Goal: Check status: Check status

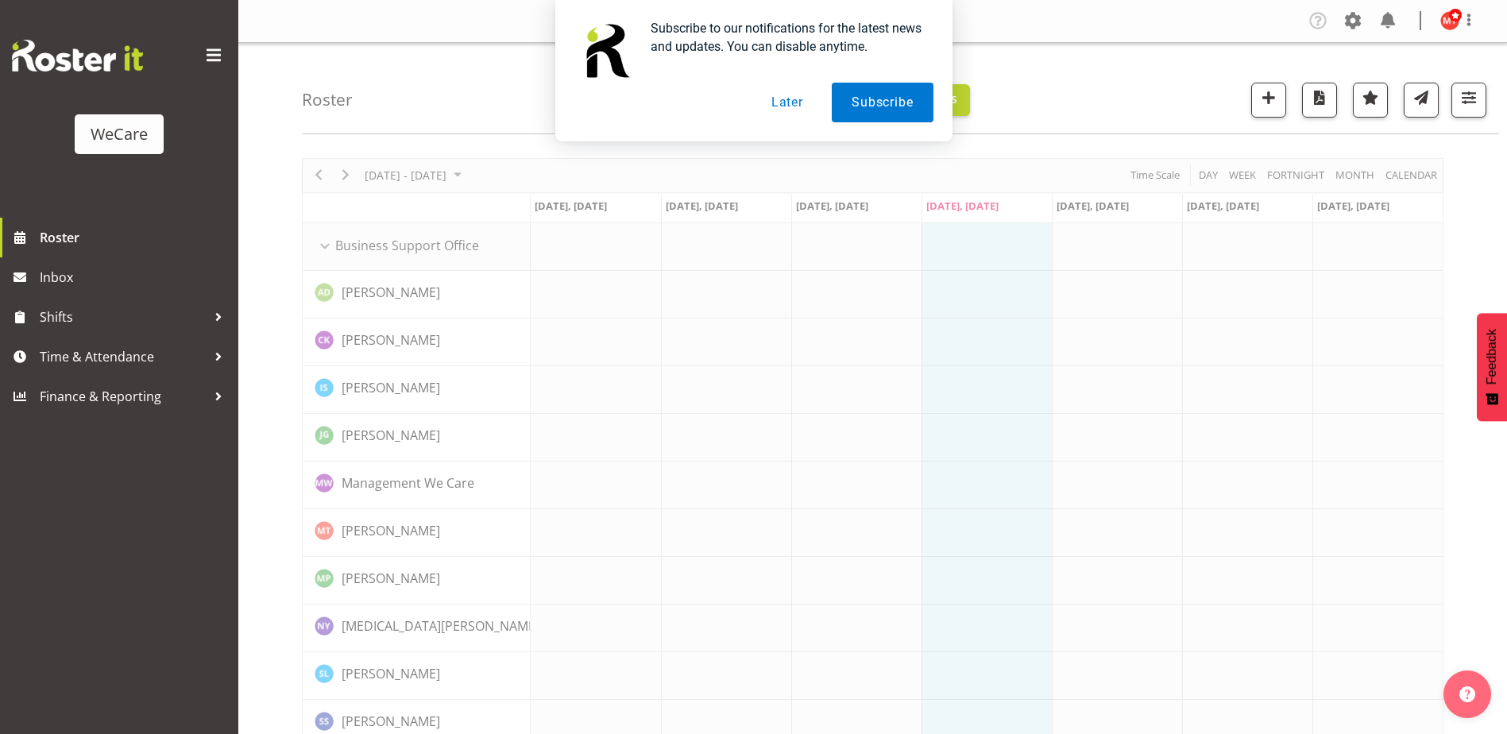
click at [800, 109] on button "Later" at bounding box center [786, 103] width 71 height 40
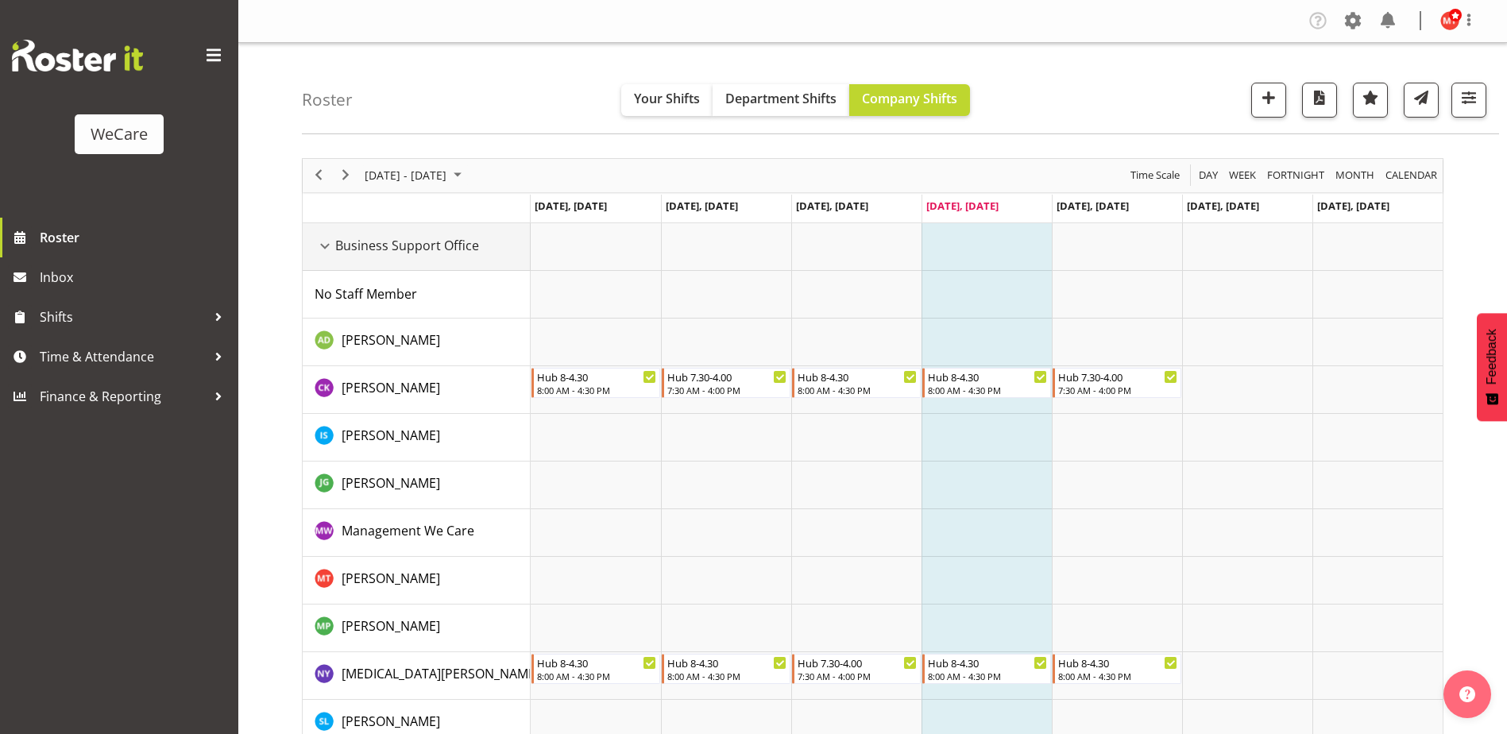
click at [322, 245] on div "Business Support Office resource" at bounding box center [325, 246] width 21 height 21
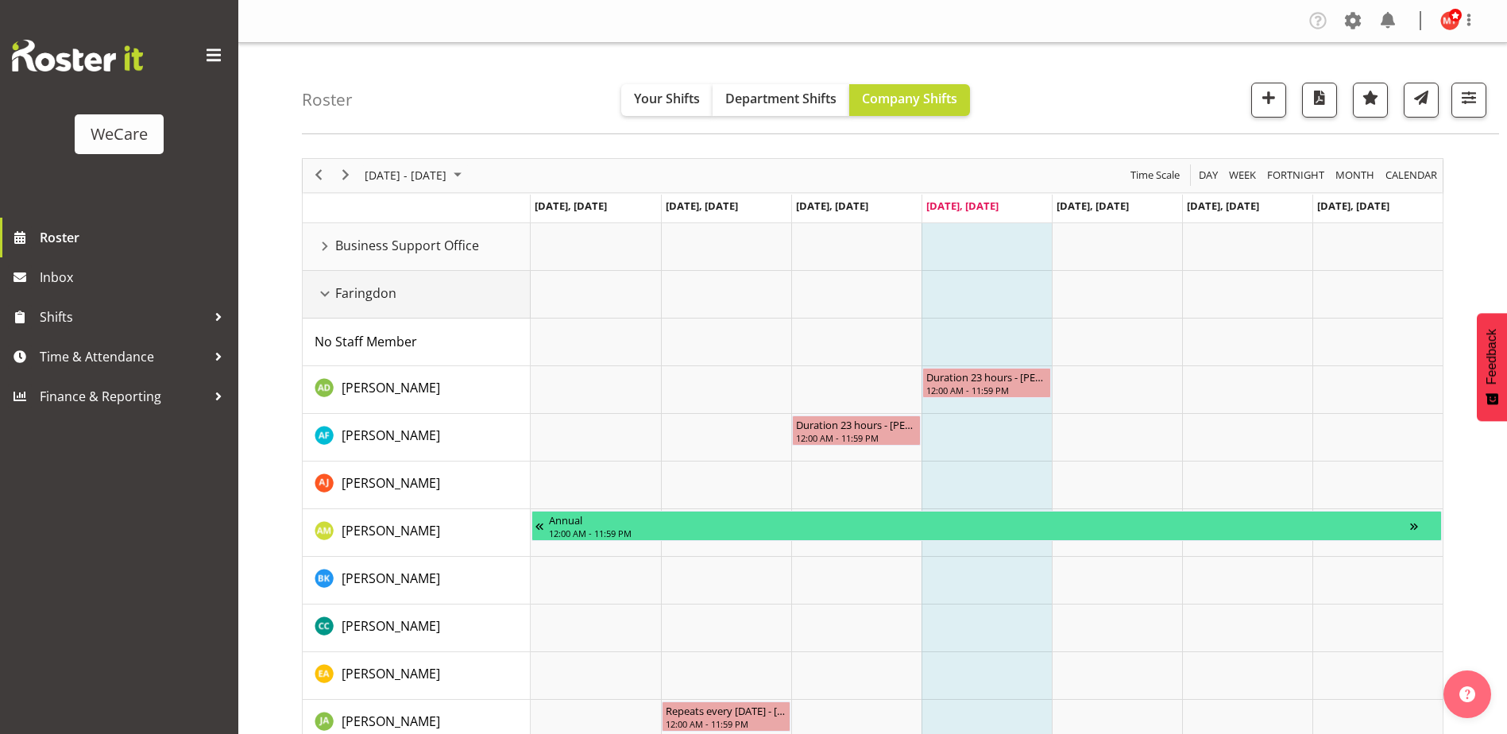
click at [322, 295] on div "Faringdon resource" at bounding box center [325, 294] width 21 height 21
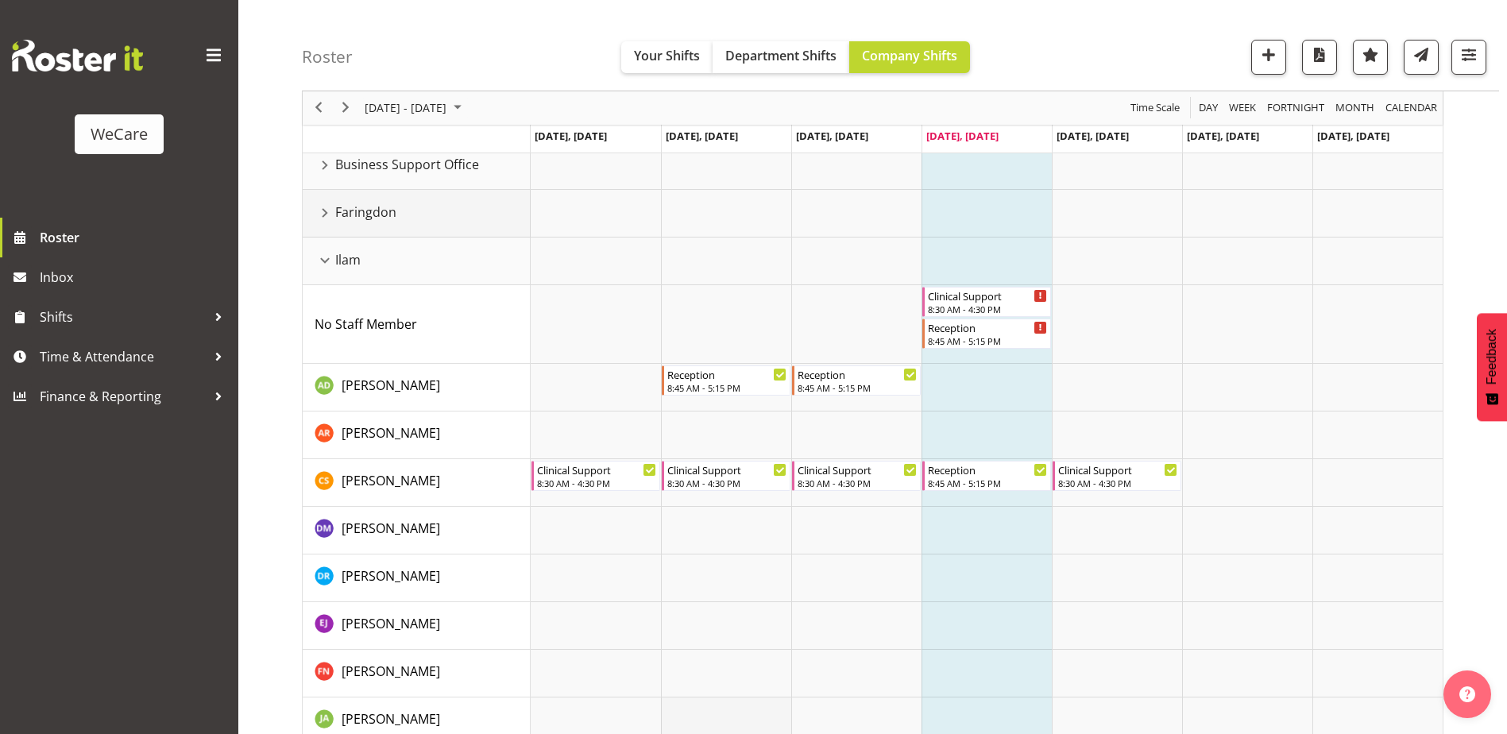
scroll to position [79, 0]
click at [326, 218] on div "Faringdon resource" at bounding box center [325, 214] width 21 height 21
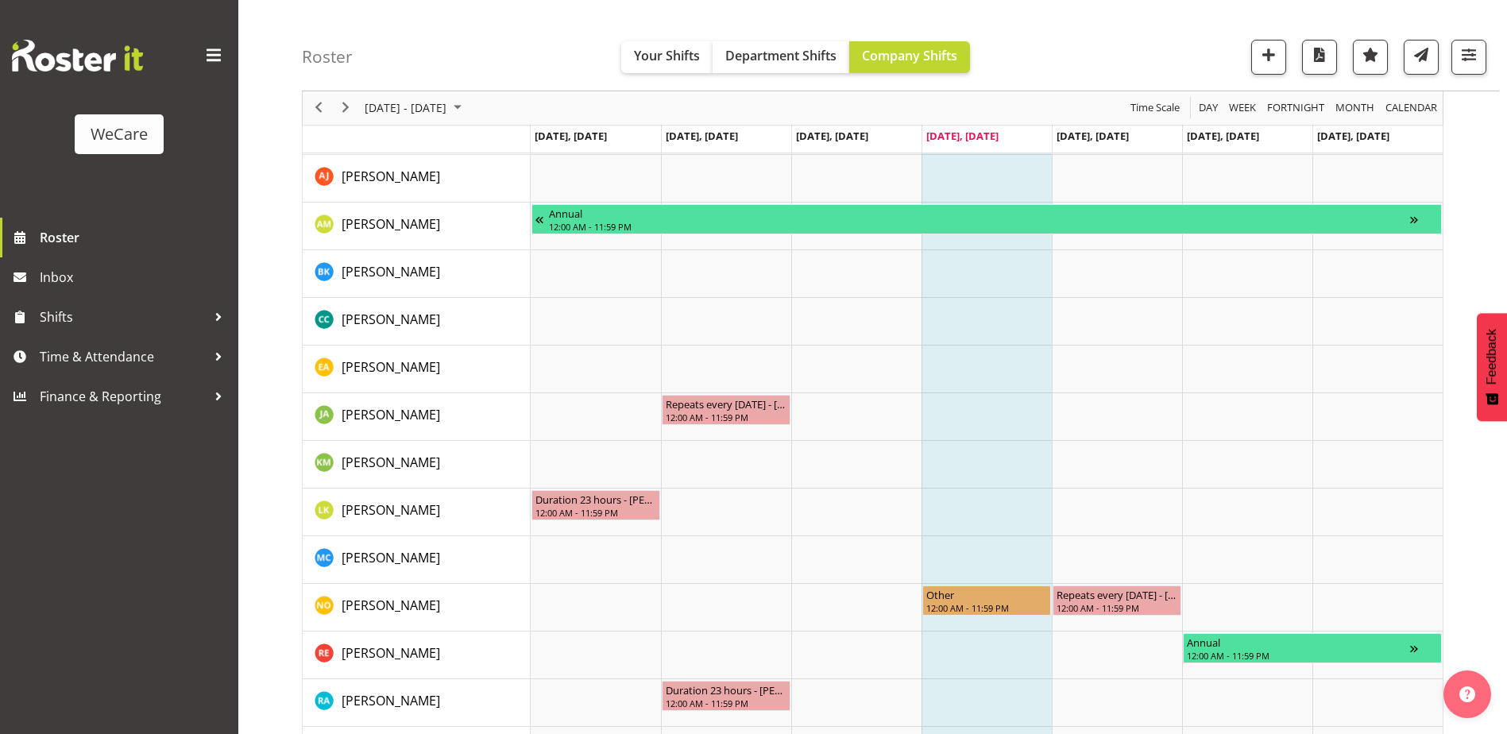
scroll to position [0, 0]
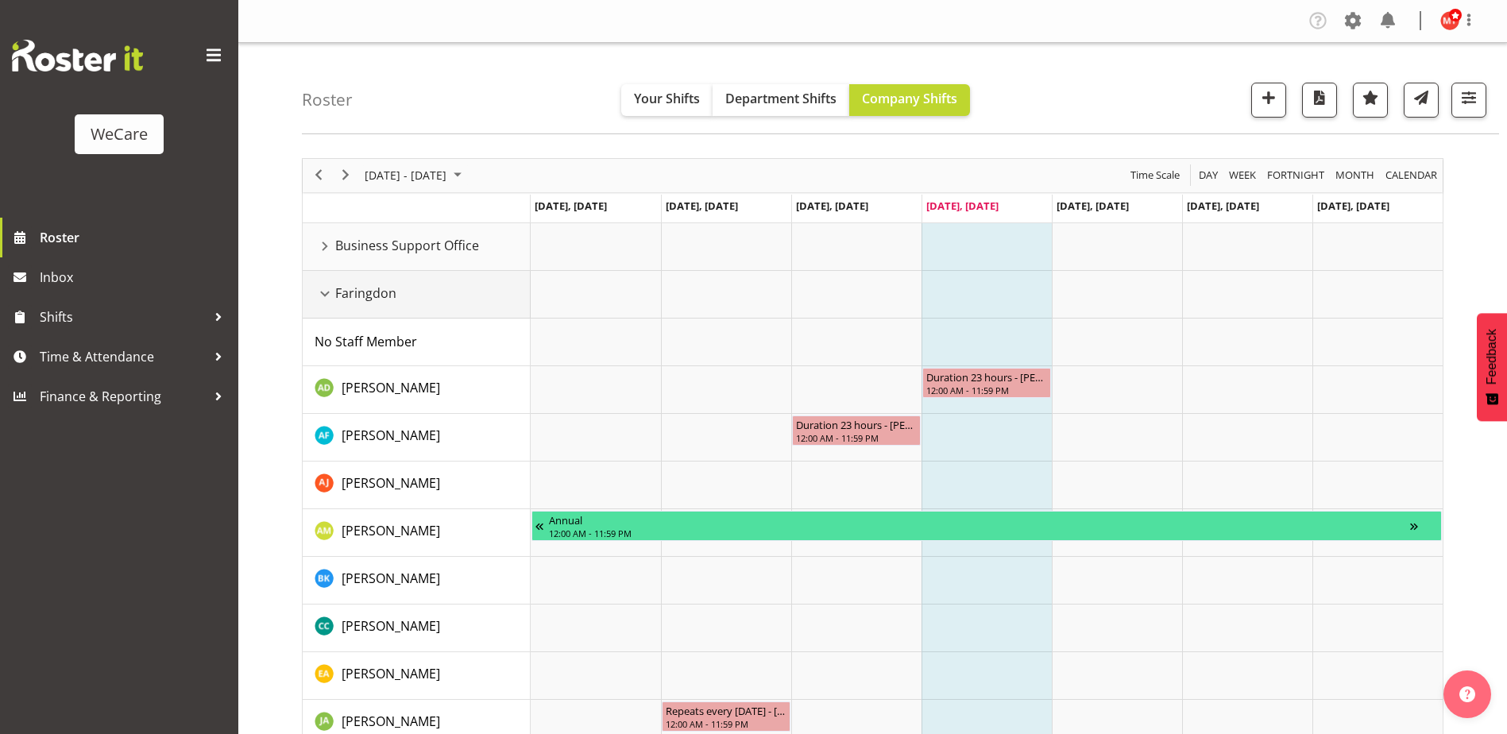
drag, startPoint x: 324, startPoint y: 292, endPoint x: 336, endPoint y: 315, distance: 25.2
click at [325, 292] on div "Faringdon resource" at bounding box center [325, 294] width 21 height 21
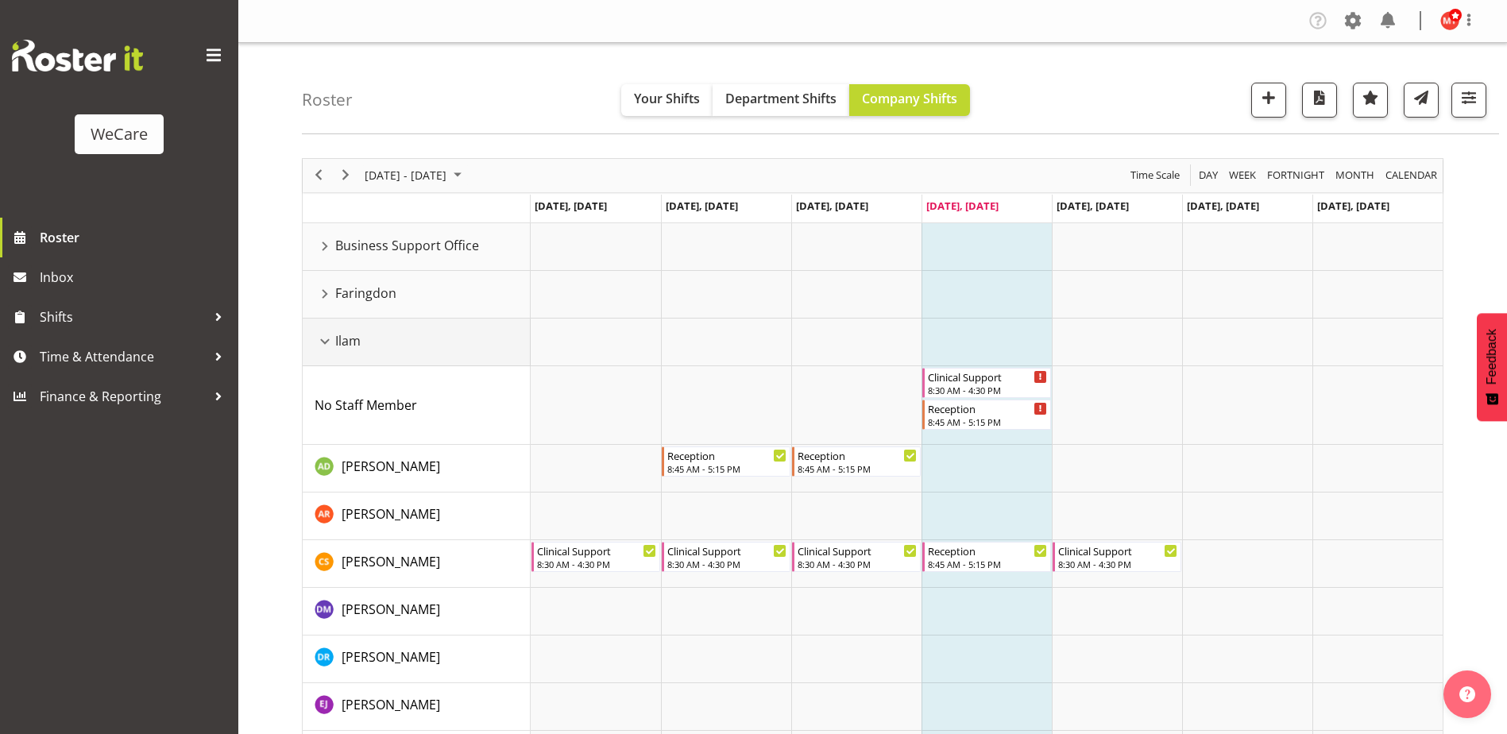
click at [327, 342] on div "Ilam resource" at bounding box center [325, 341] width 21 height 21
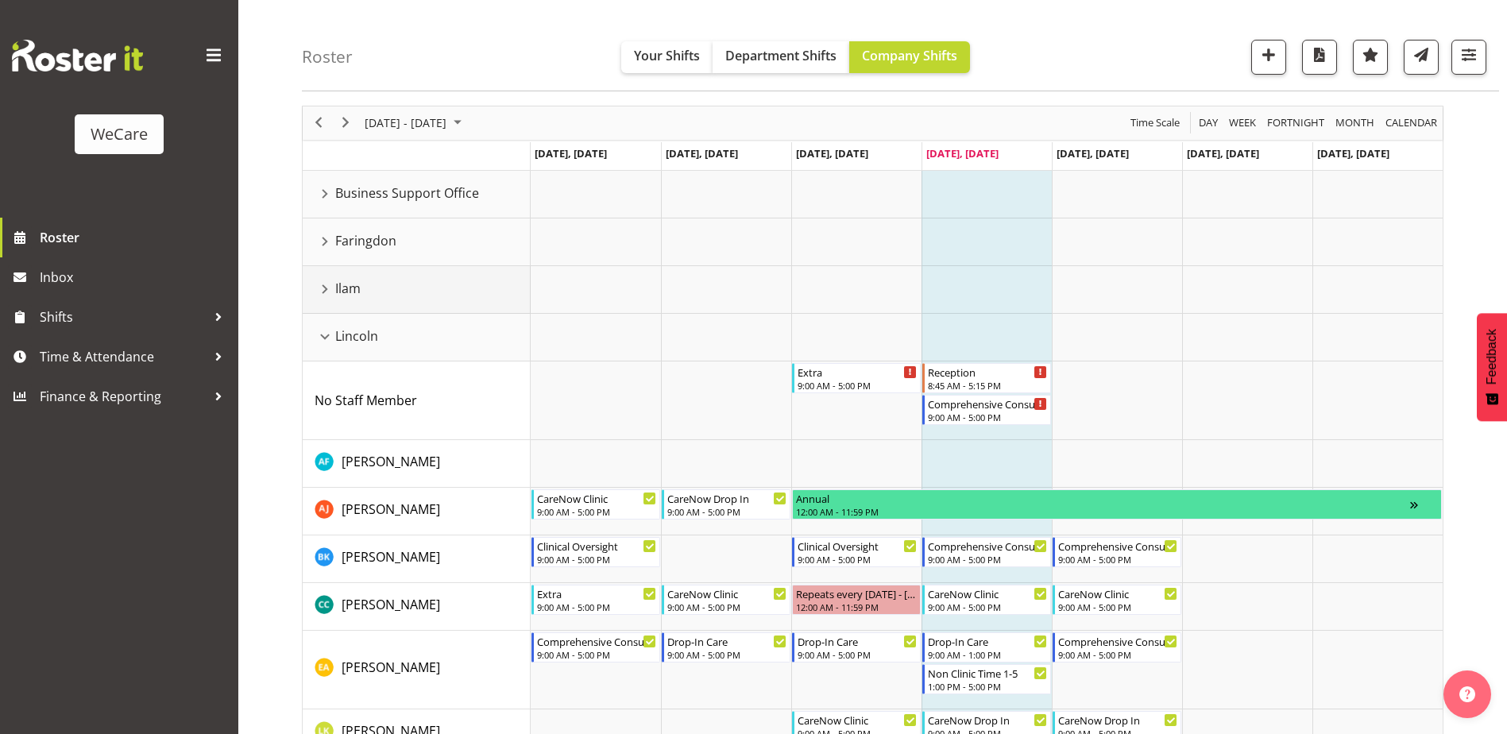
scroll to position [79, 0]
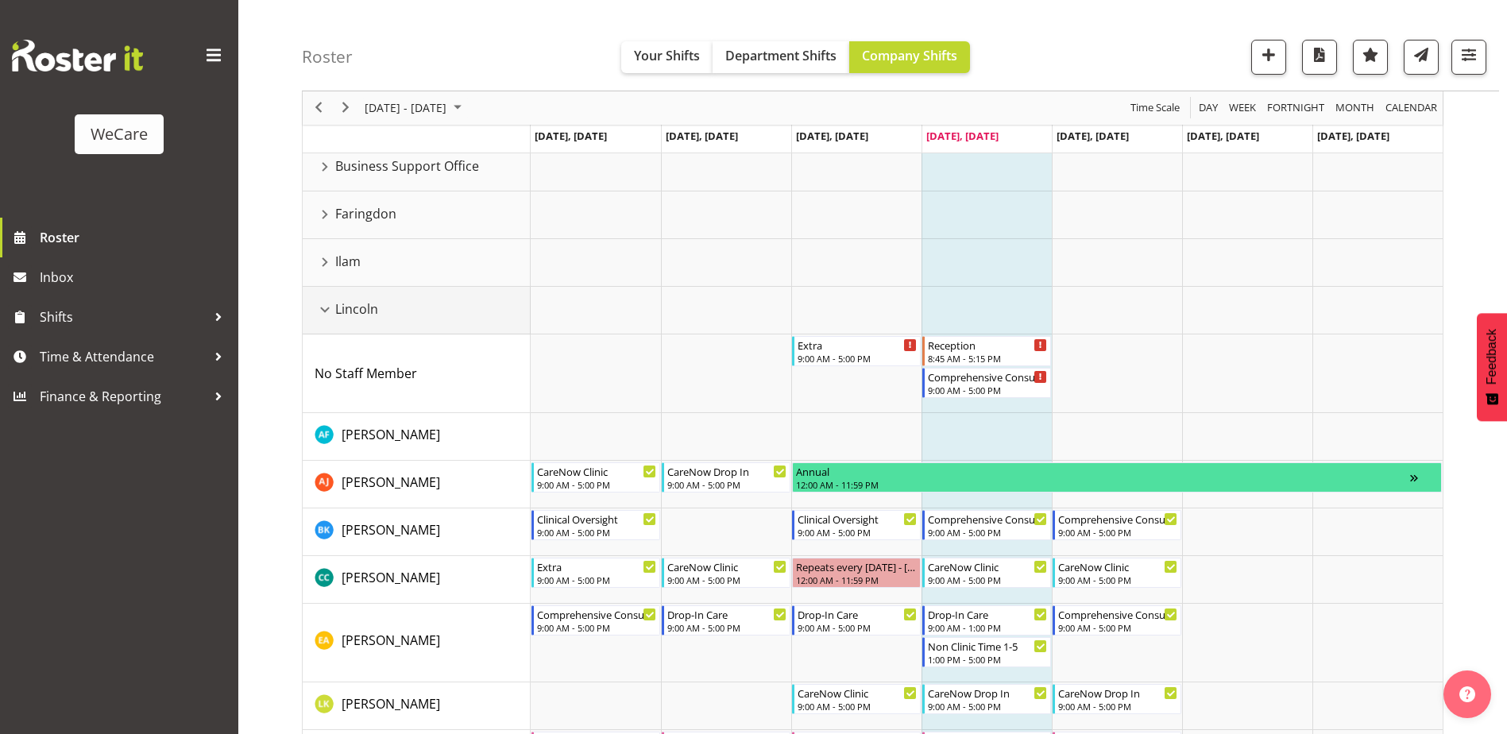
drag, startPoint x: 321, startPoint y: 309, endPoint x: 338, endPoint y: 328, distance: 25.3
click at [322, 309] on div "Lincoln resource" at bounding box center [325, 309] width 21 height 21
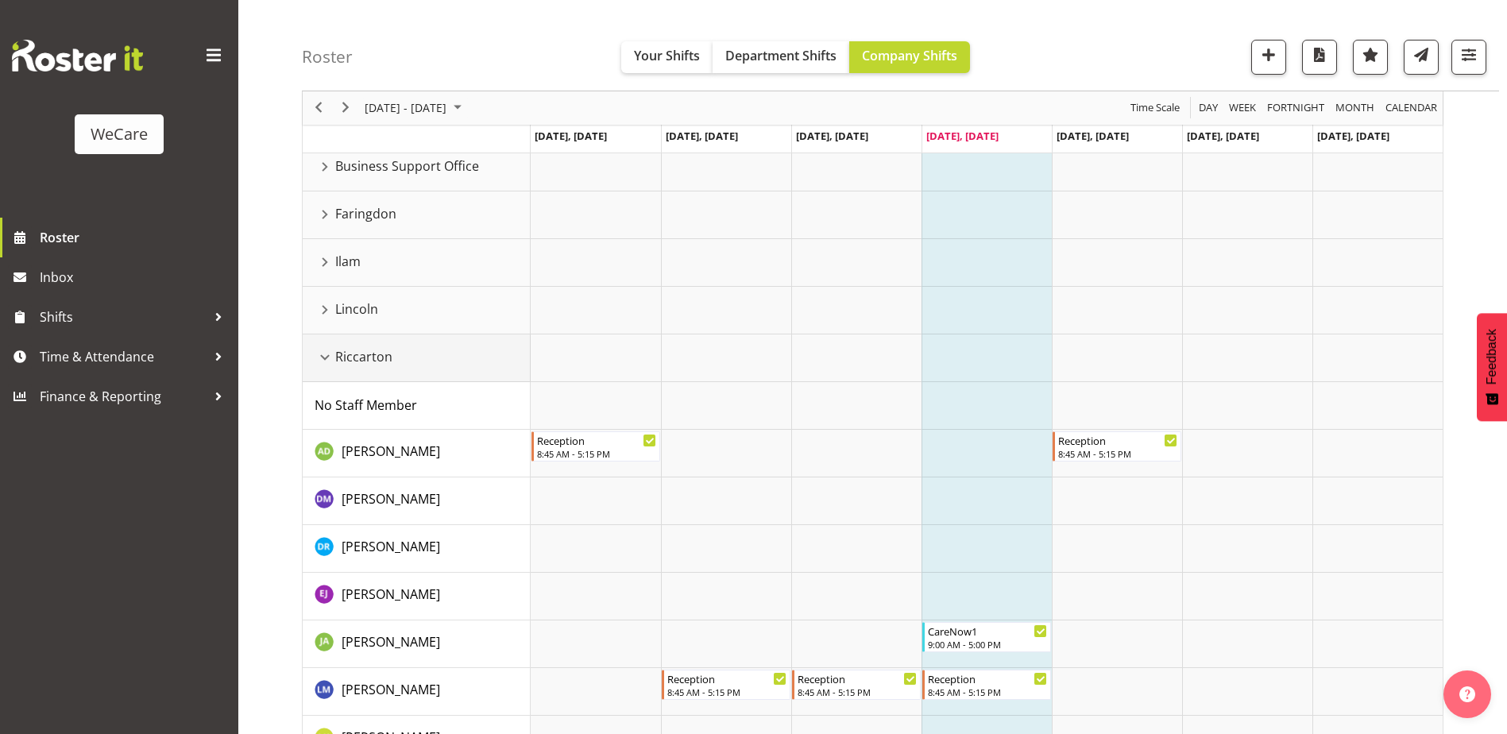
click at [323, 357] on div "Riccarton resource" at bounding box center [325, 357] width 21 height 21
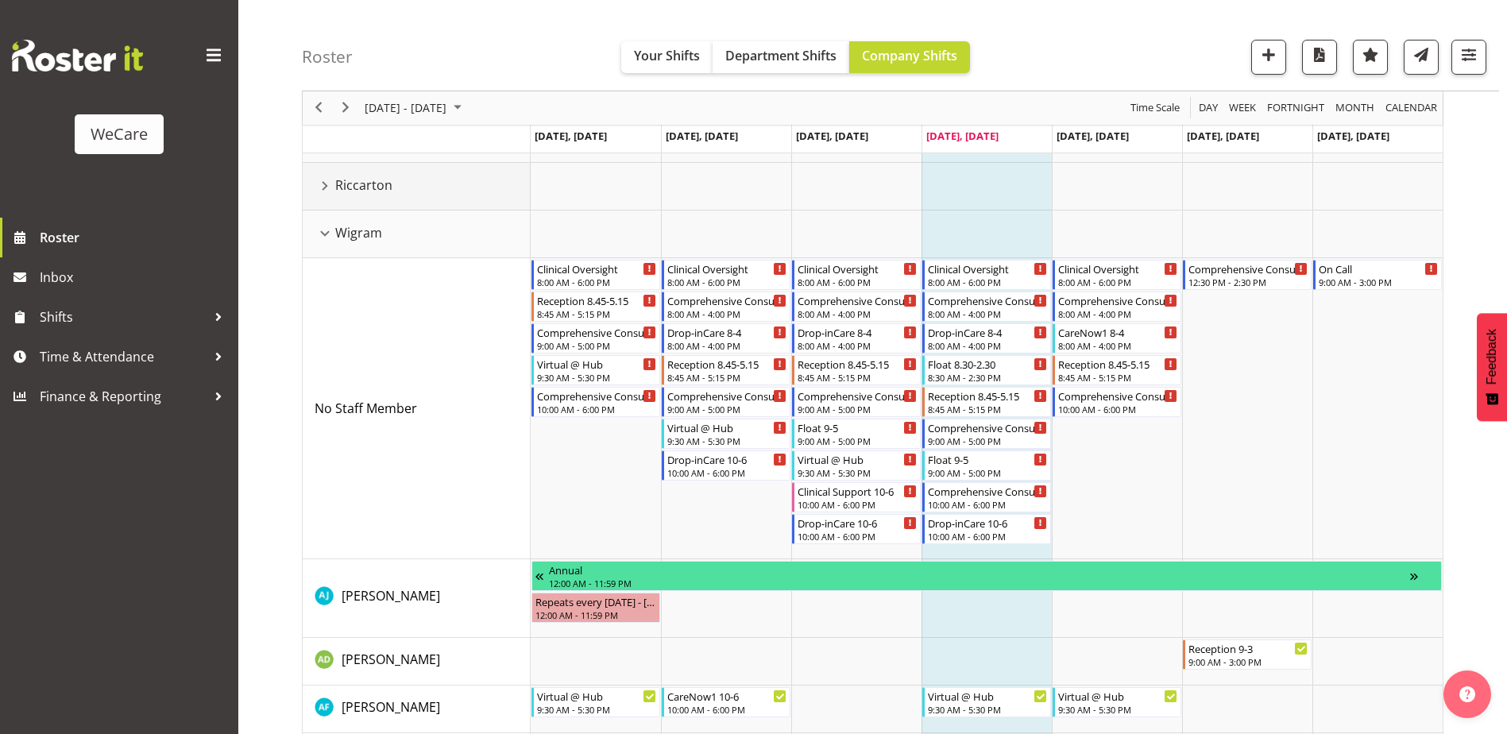
scroll to position [87, 0]
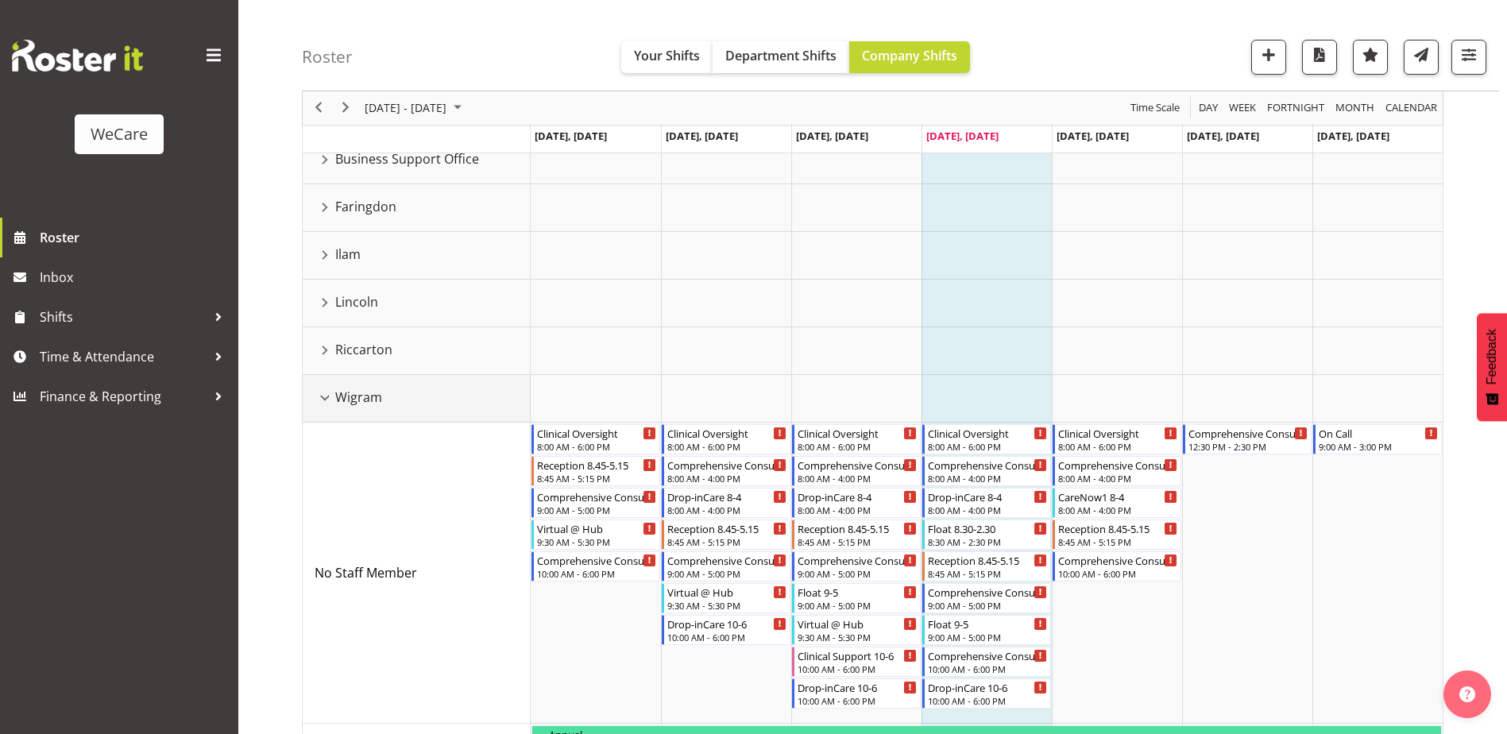
click at [319, 392] on div "Wigram resource" at bounding box center [325, 398] width 21 height 21
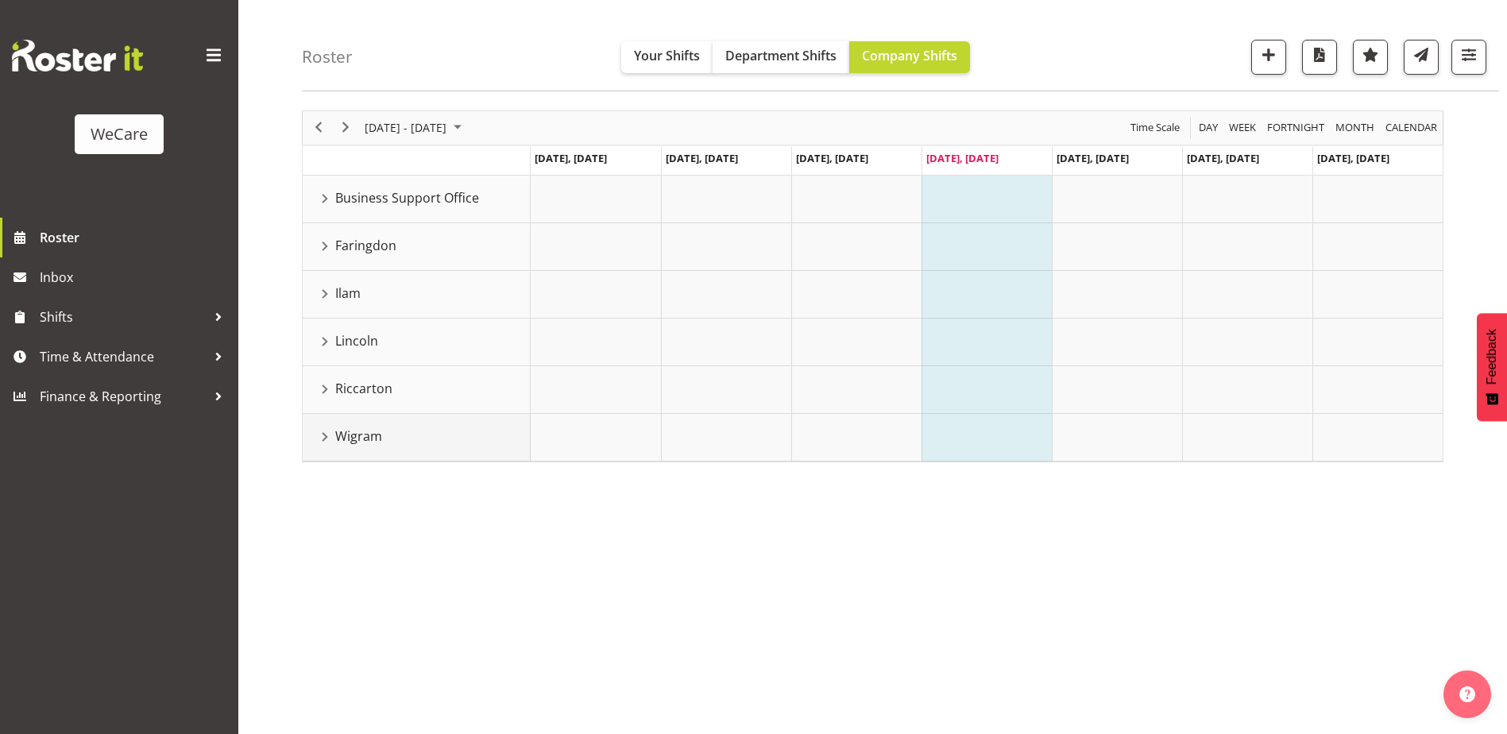
scroll to position [48, 0]
click at [325, 296] on div "Ilam resource" at bounding box center [325, 294] width 21 height 21
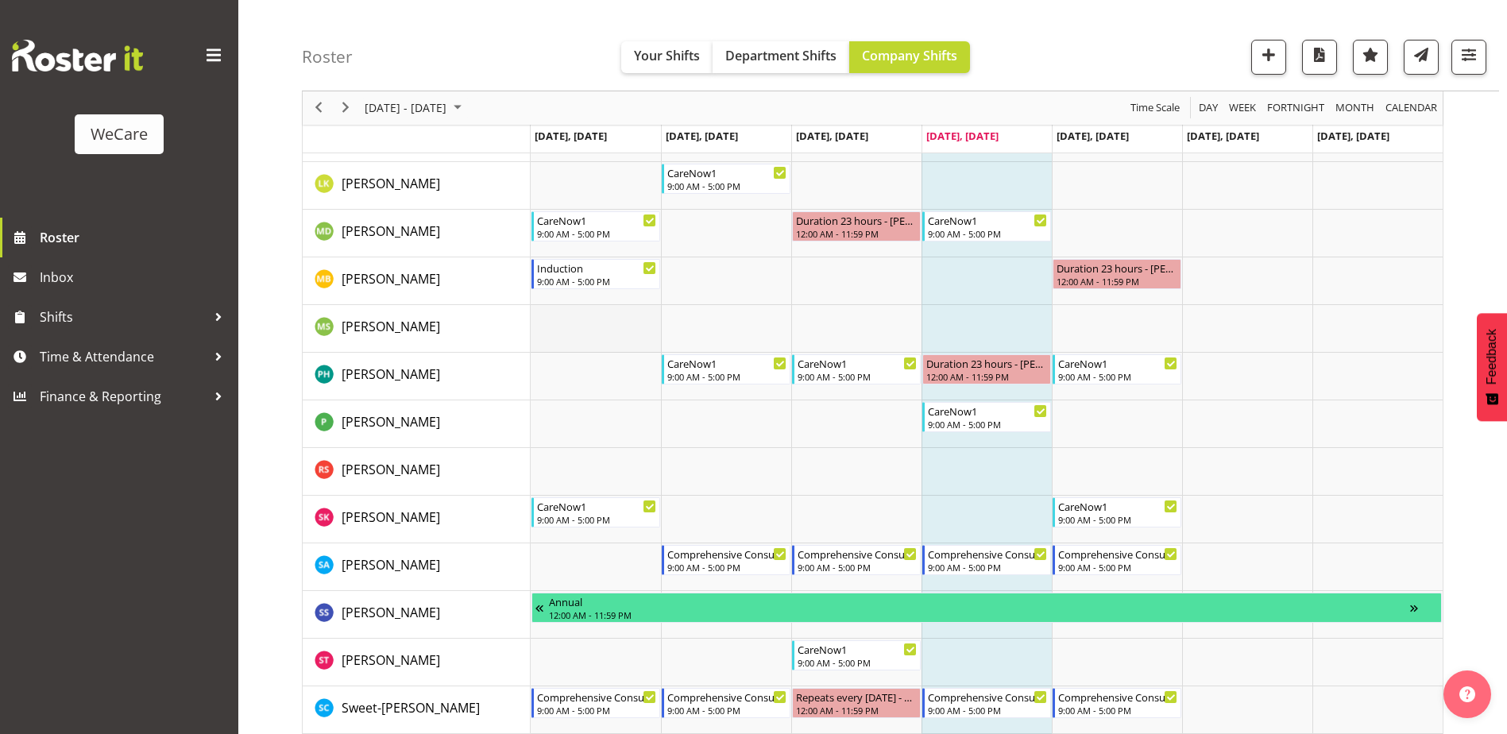
scroll to position [963, 0]
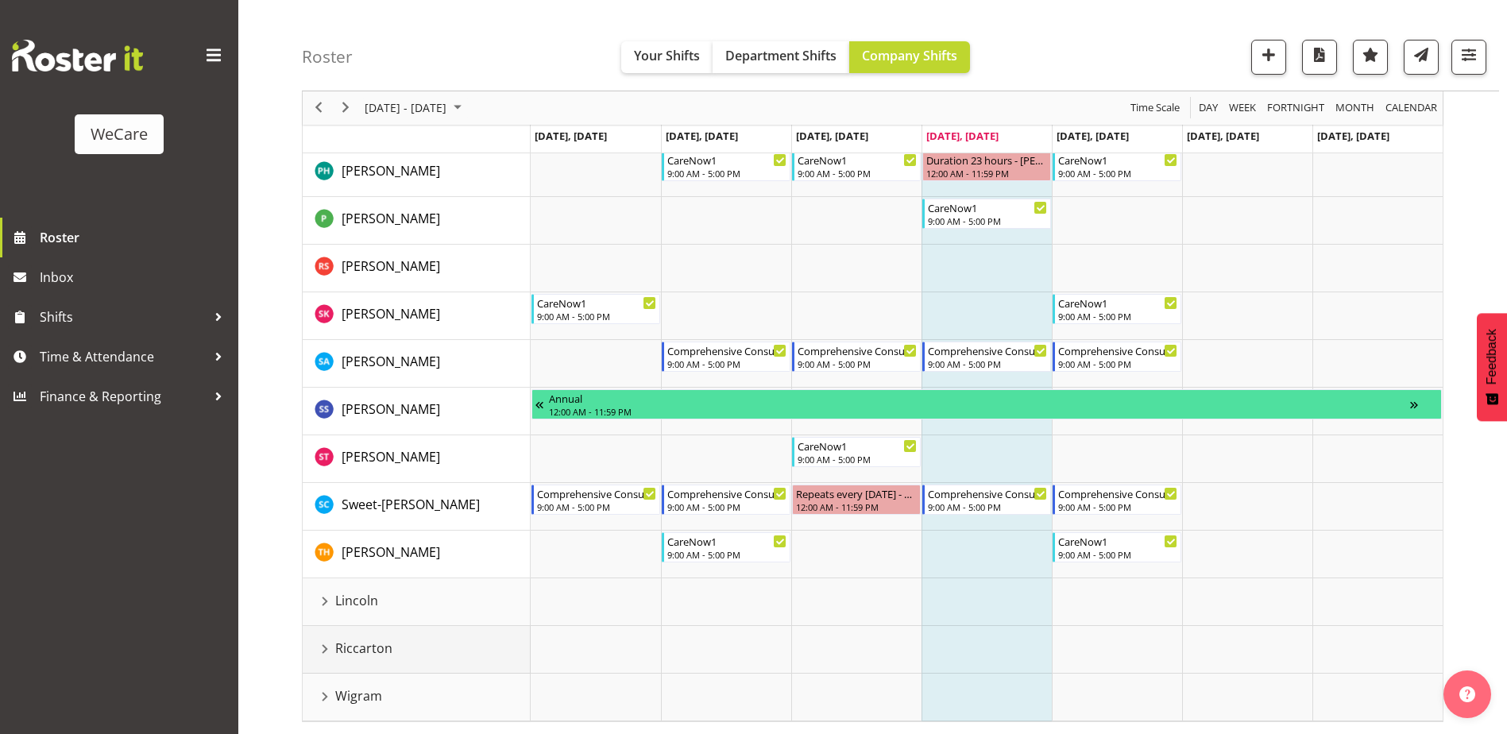
click at [325, 647] on div "Riccarton resource" at bounding box center [325, 649] width 21 height 21
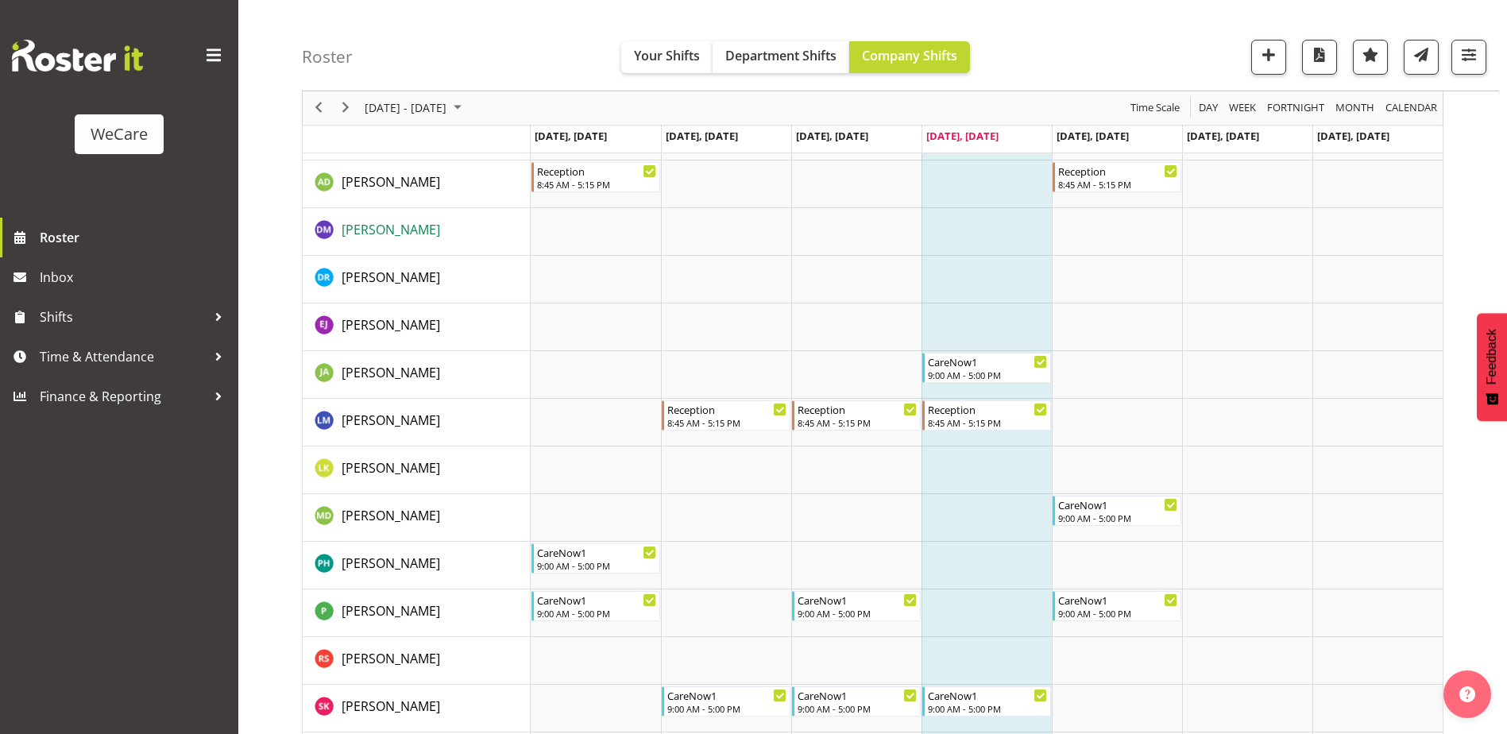
scroll to position [1408, 0]
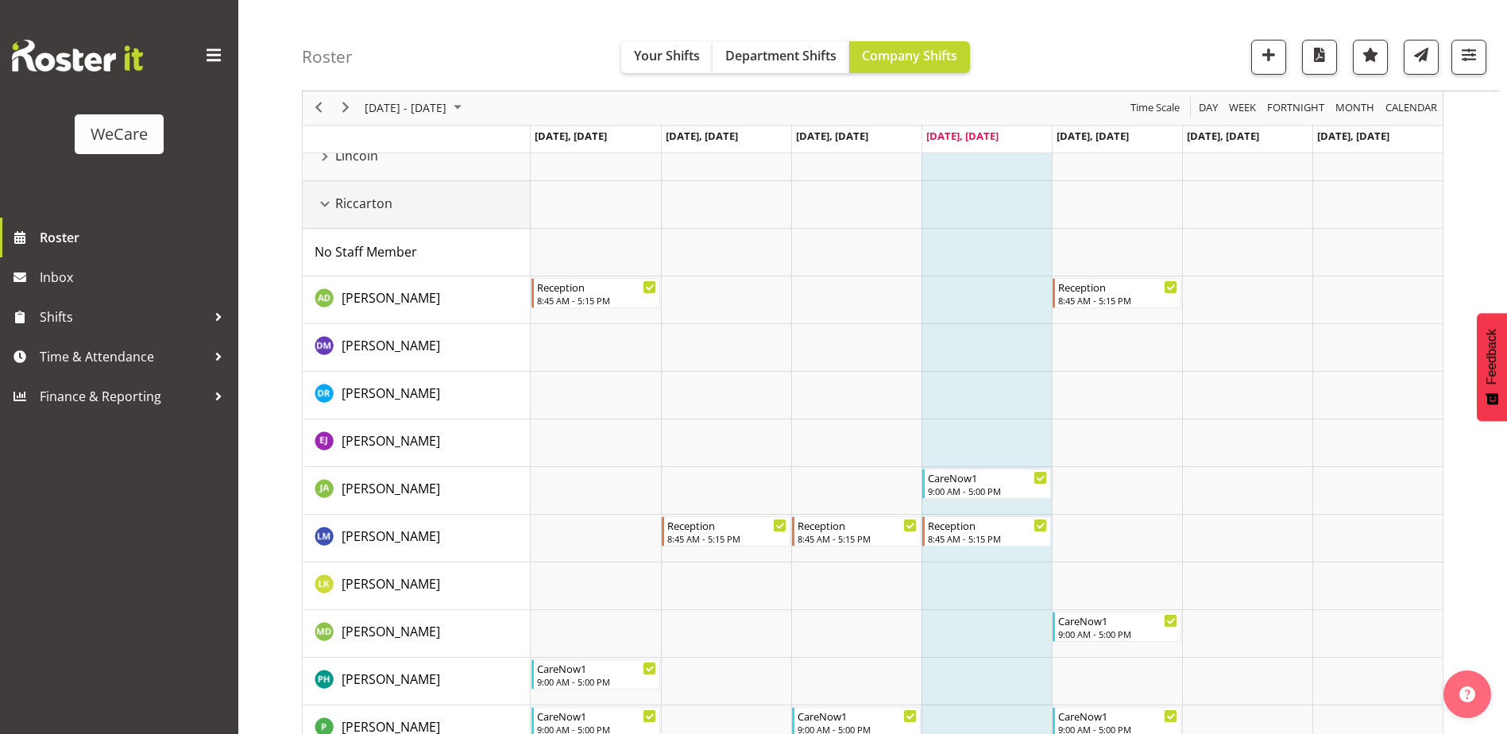
click at [325, 207] on div "Riccarton resource" at bounding box center [325, 204] width 21 height 21
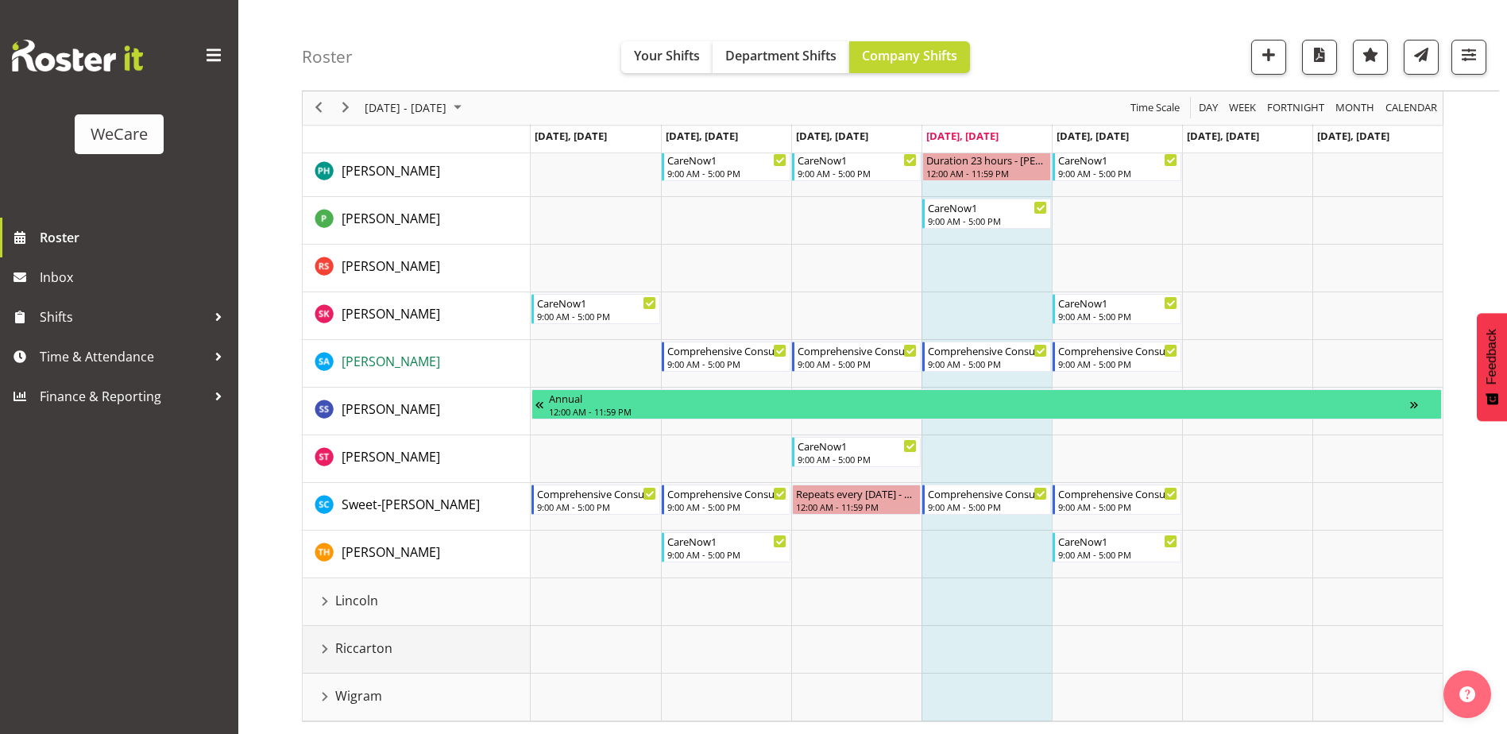
scroll to position [963, 0]
drag, startPoint x: 322, startPoint y: 693, endPoint x: 571, endPoint y: 456, distance: 343.9
click at [322, 693] on div "Wigram resource" at bounding box center [325, 696] width 21 height 21
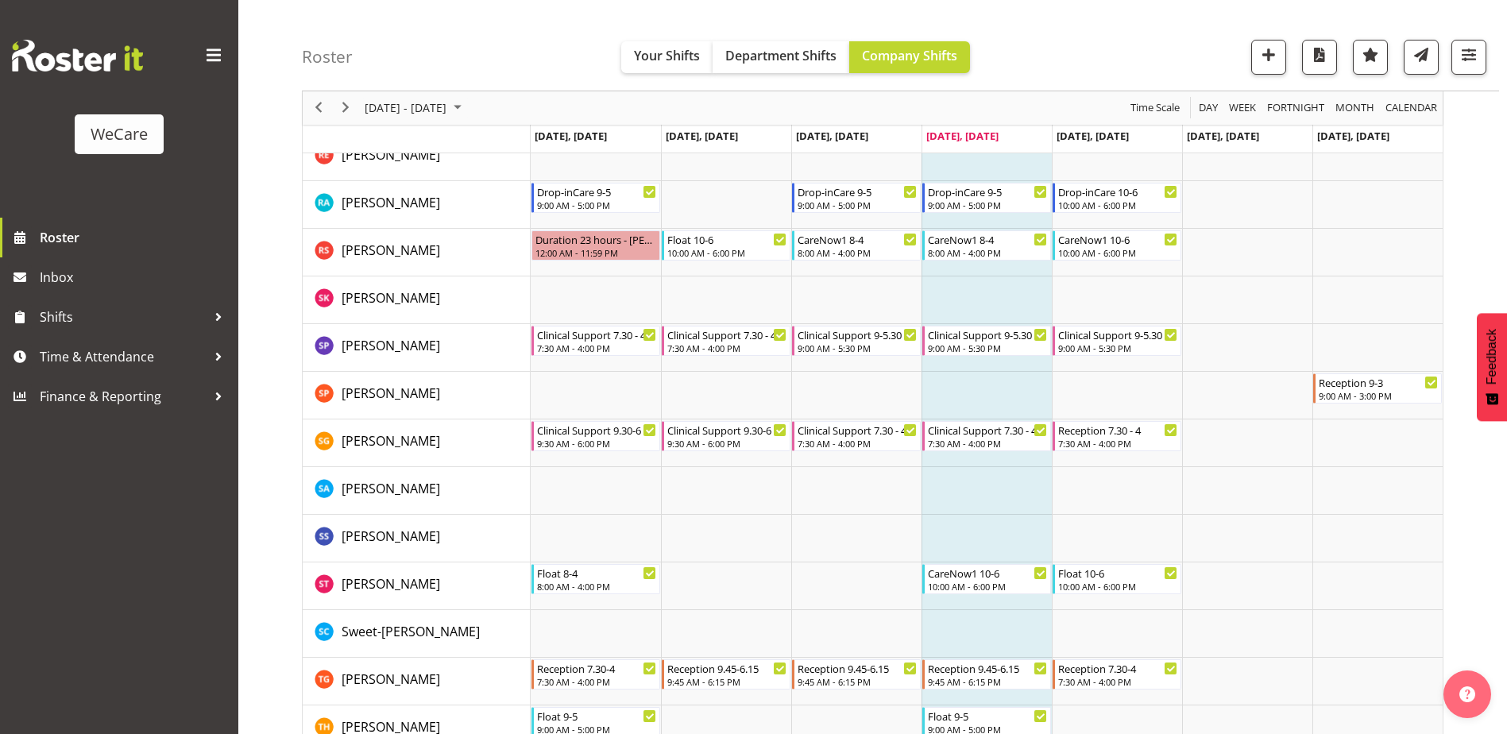
scroll to position [3406, 0]
